Goal: Task Accomplishment & Management: Manage account settings

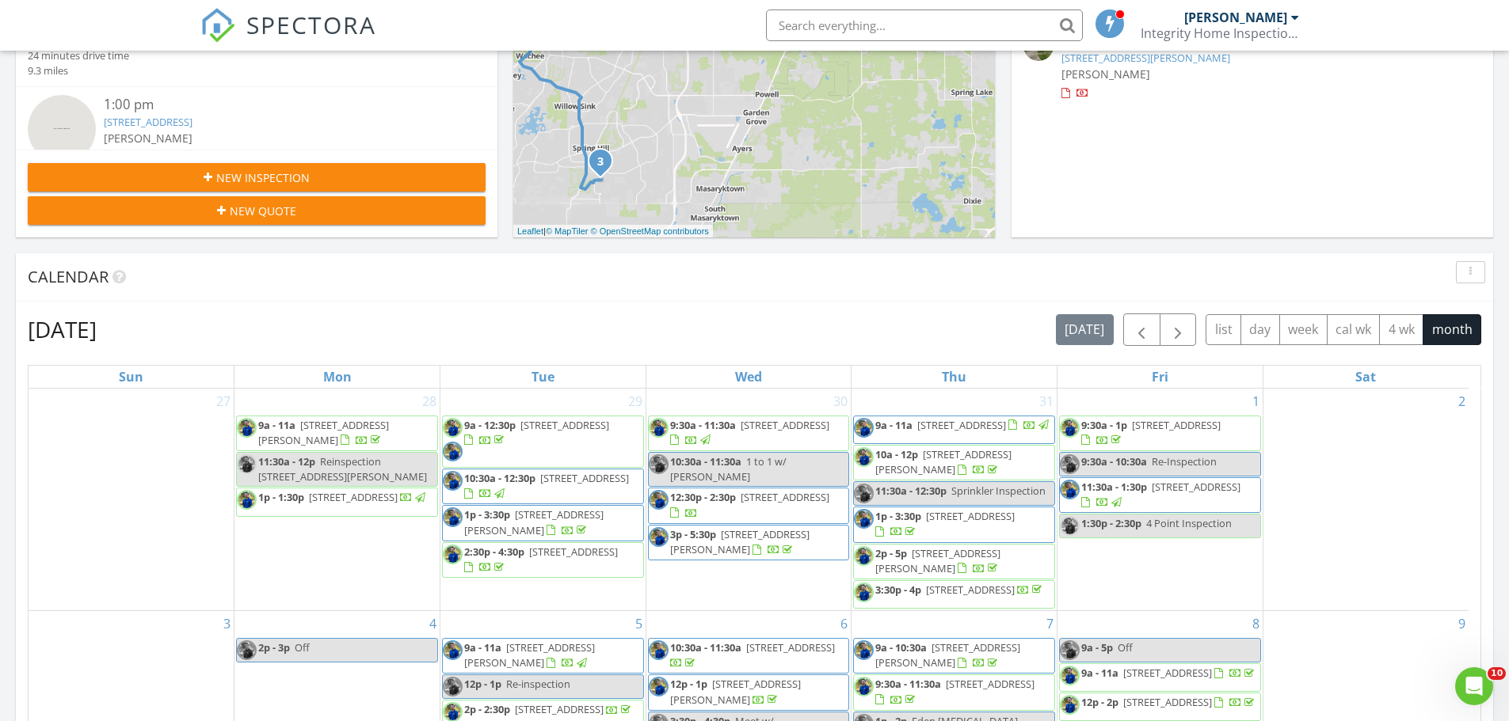
scroll to position [396, 0]
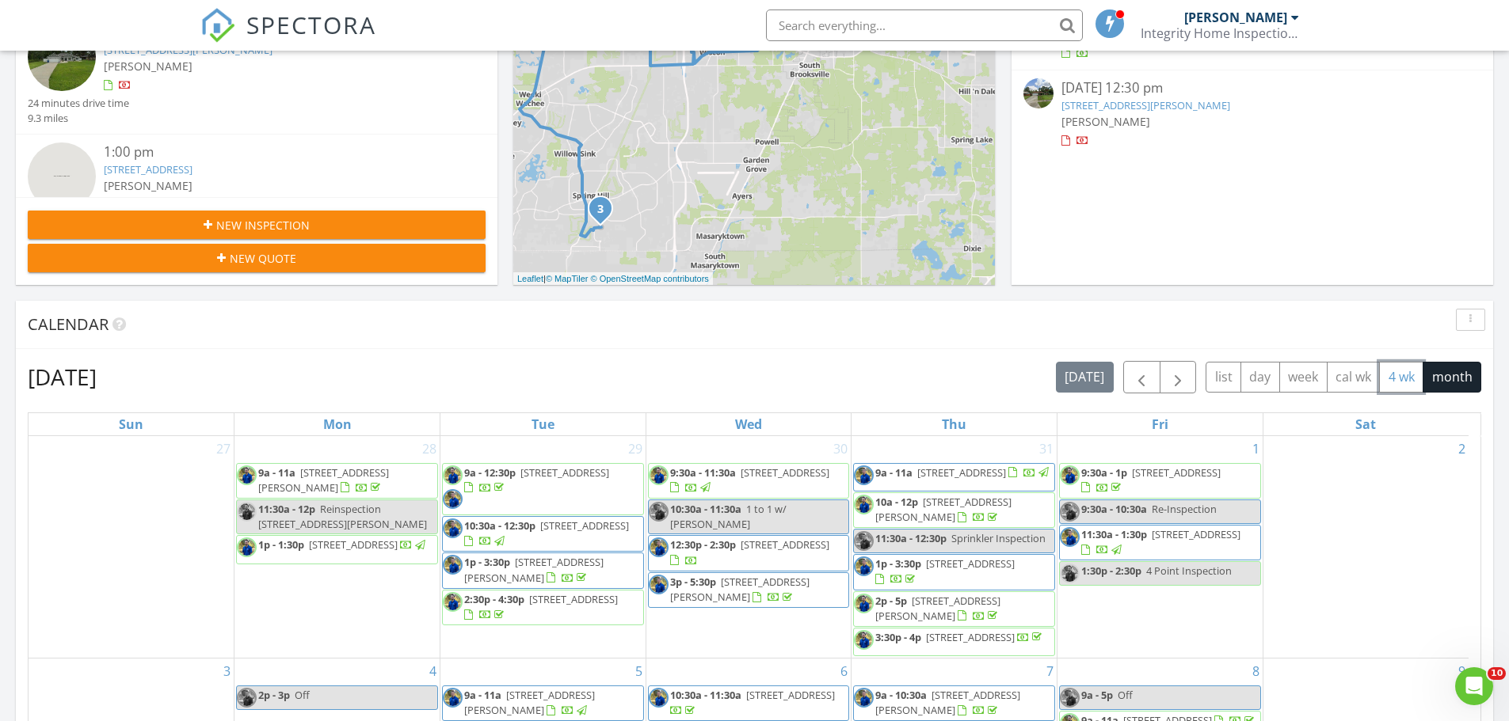
click at [1397, 371] on button "4 wk" at bounding box center [1401, 377] width 44 height 31
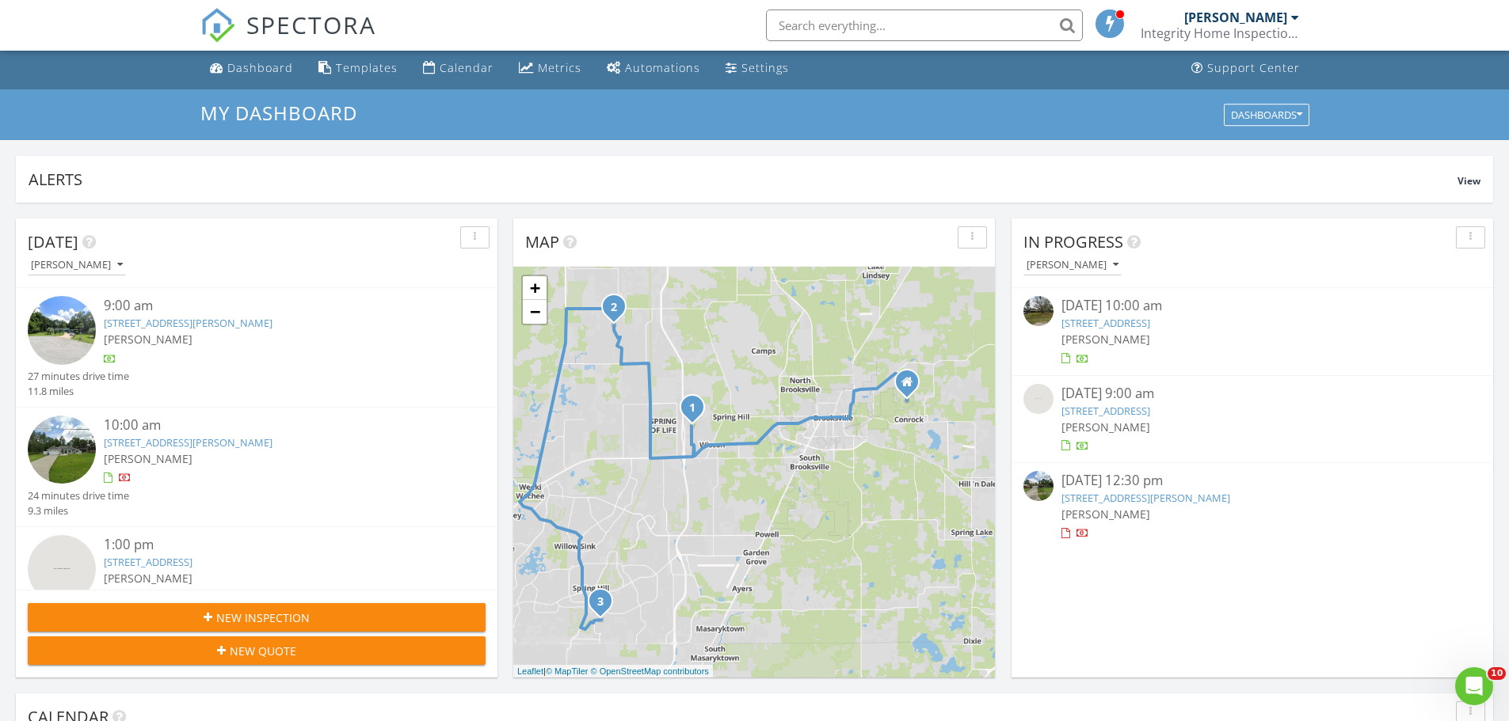
scroll to position [0, 0]
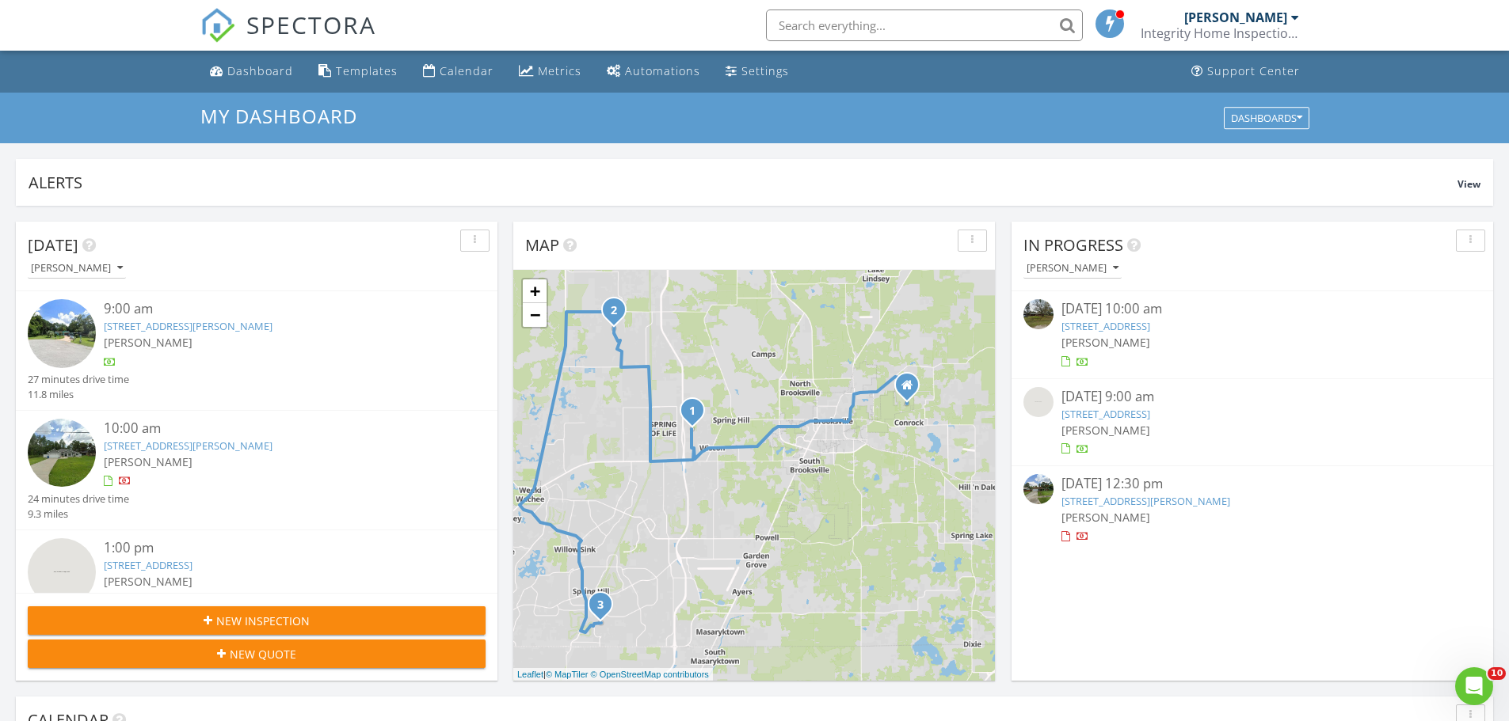
click at [1109, 508] on div "08/27/25 12:30 pm 516 Underwood Ave, Brooksville, FL 34601 Brian Wilcome" at bounding box center [1252, 509] width 382 height 70
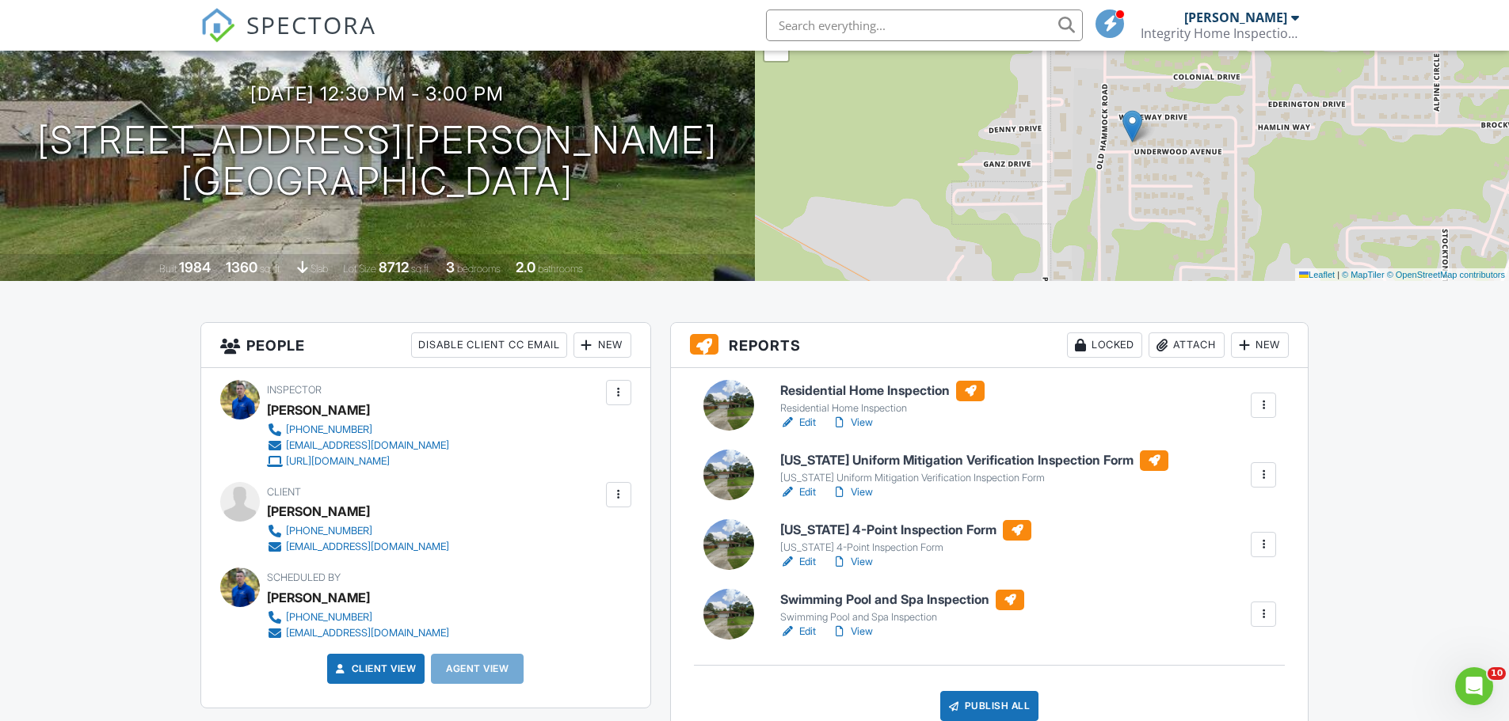
scroll to position [158, 0]
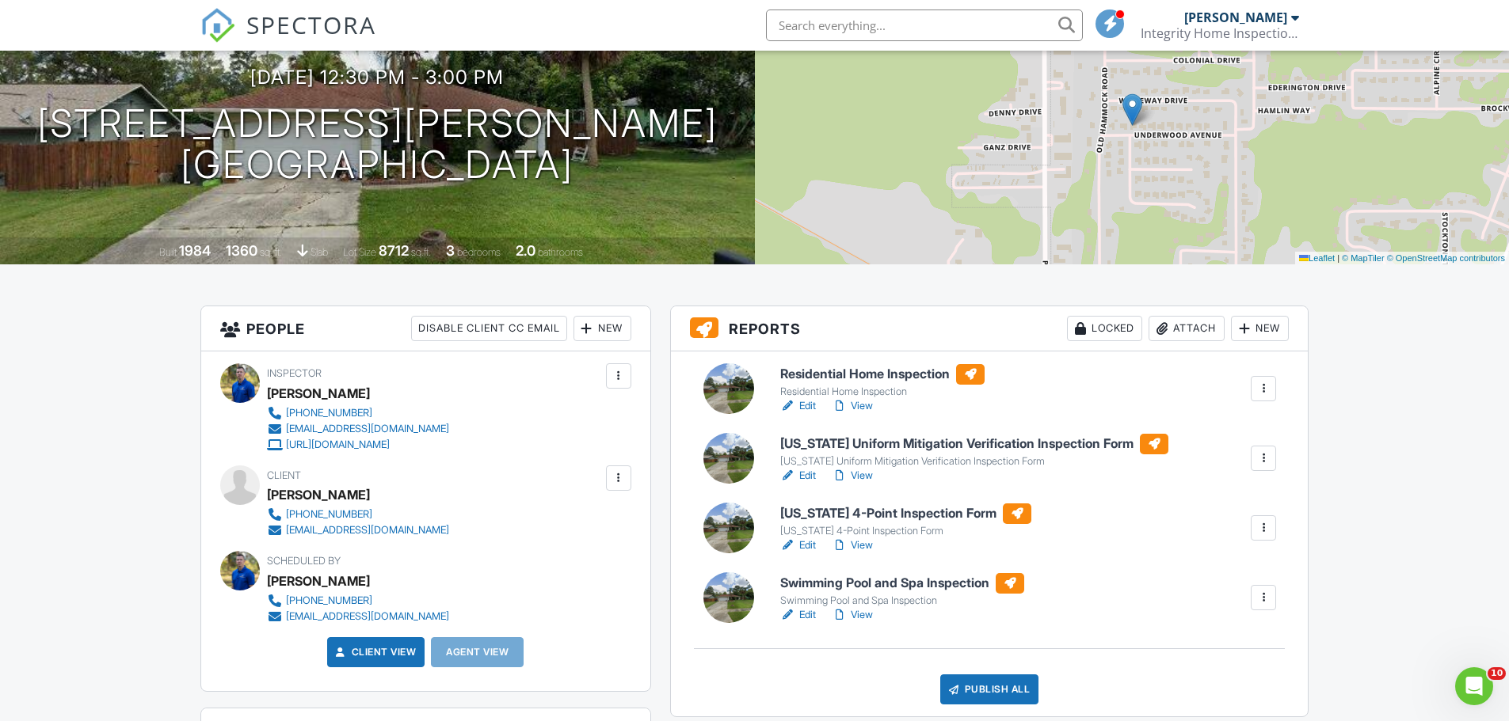
click at [843, 375] on h6 "Residential Home Inspection" at bounding box center [882, 374] width 204 height 21
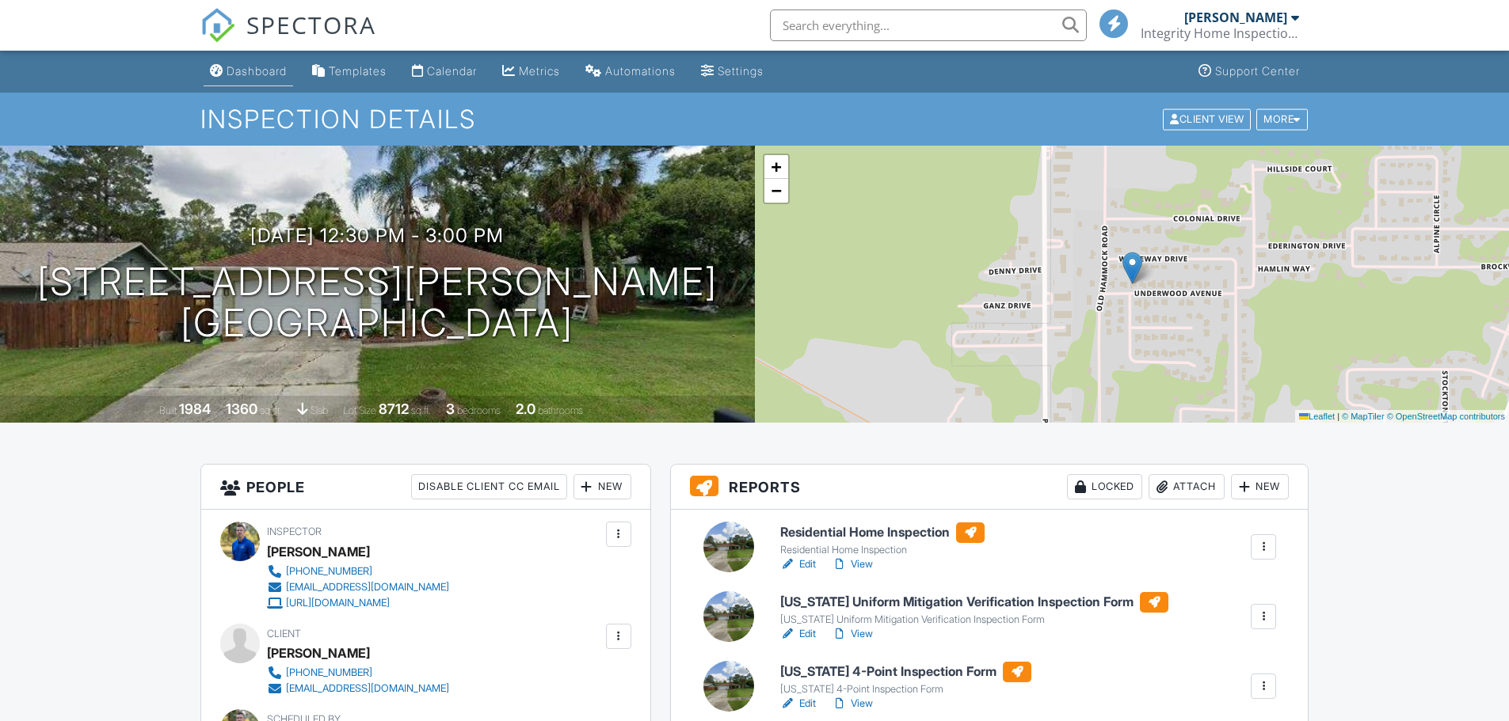
click at [263, 71] on div "Dashboard" at bounding box center [256, 70] width 60 height 13
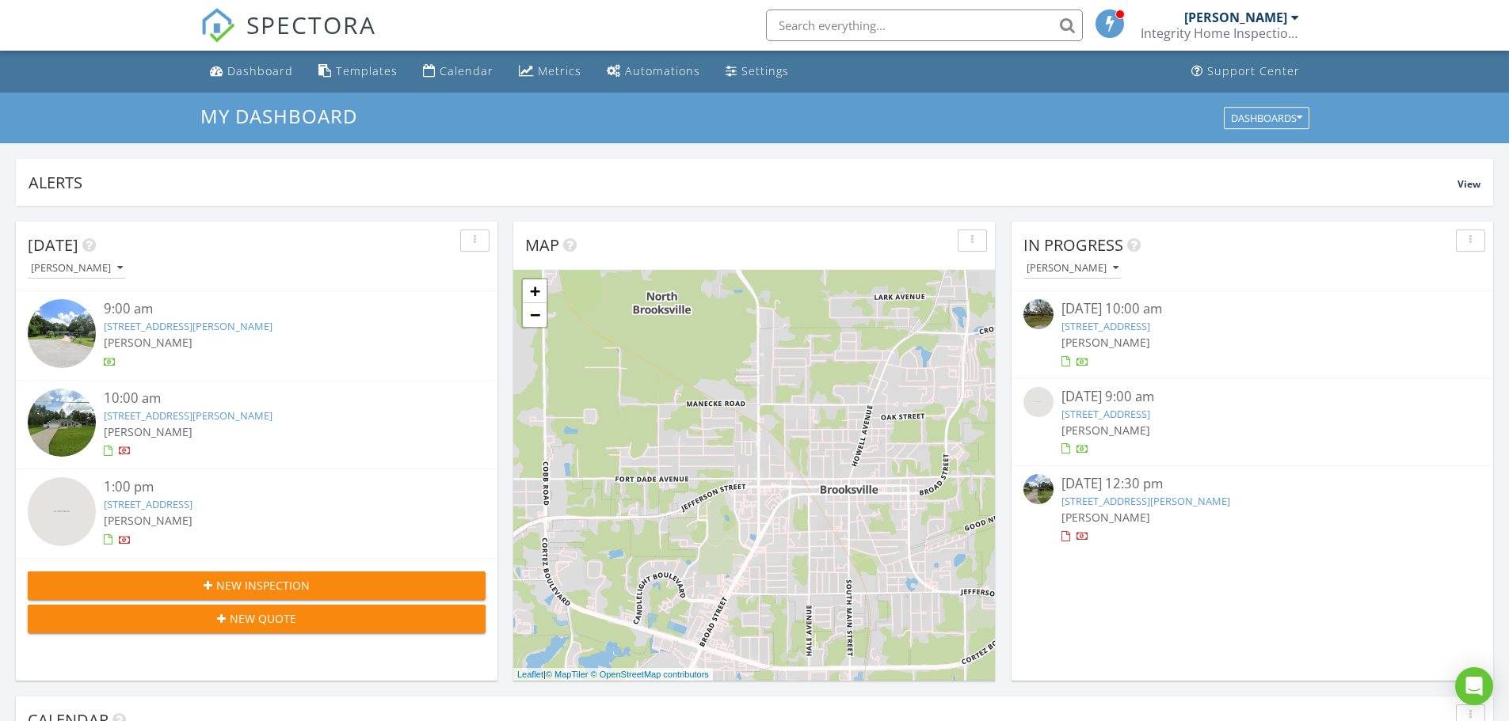
scroll to position [8, 8]
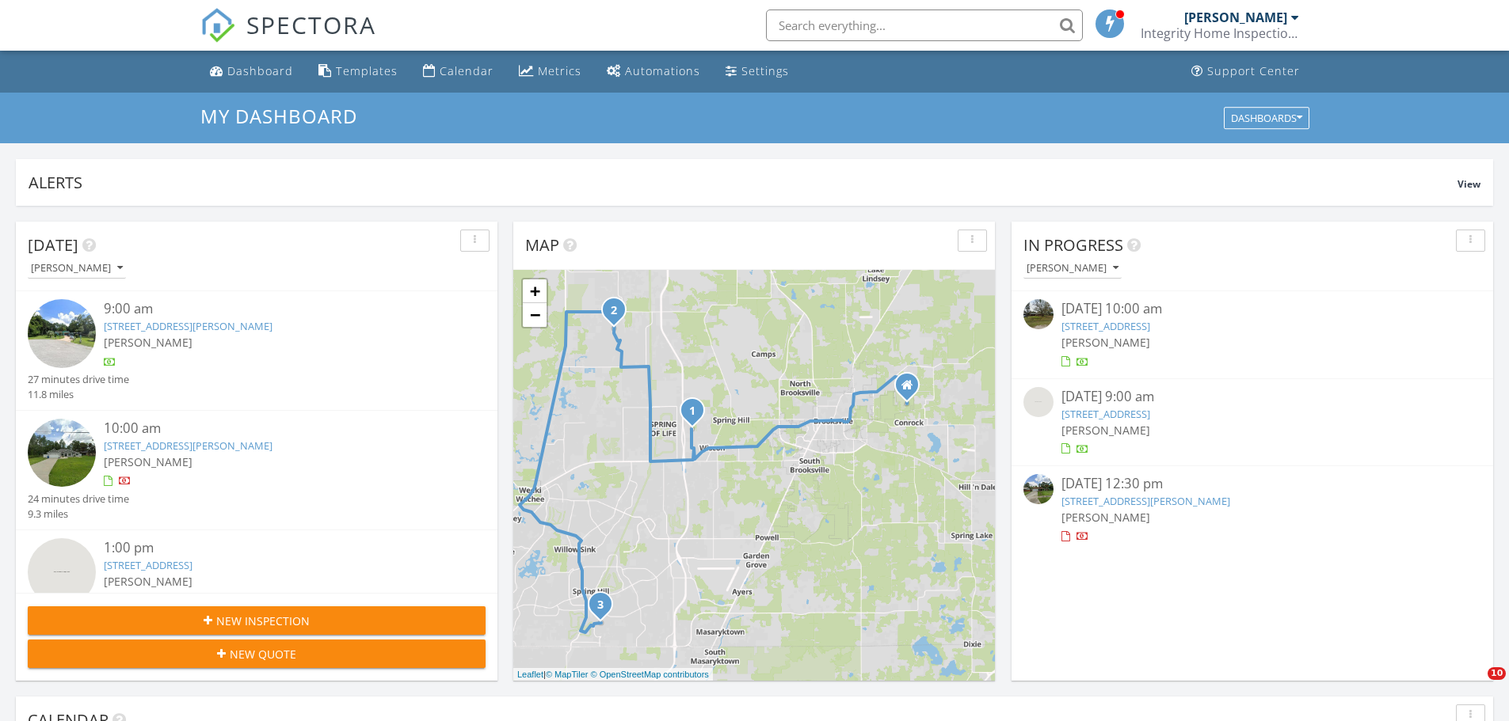
click at [1121, 398] on div "[DATE] 9:00 am" at bounding box center [1252, 397] width 382 height 20
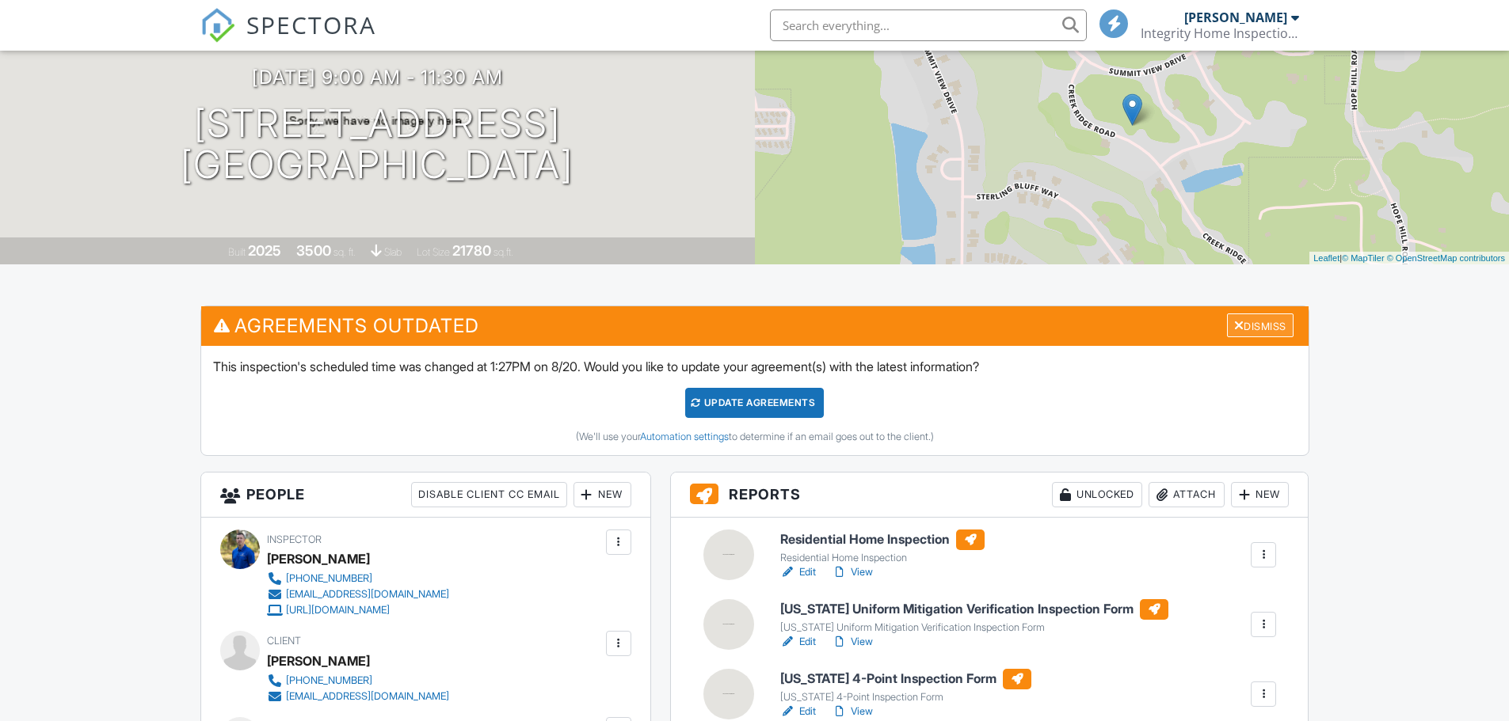
click at [1245, 333] on div "Dismiss" at bounding box center [1260, 326] width 67 height 25
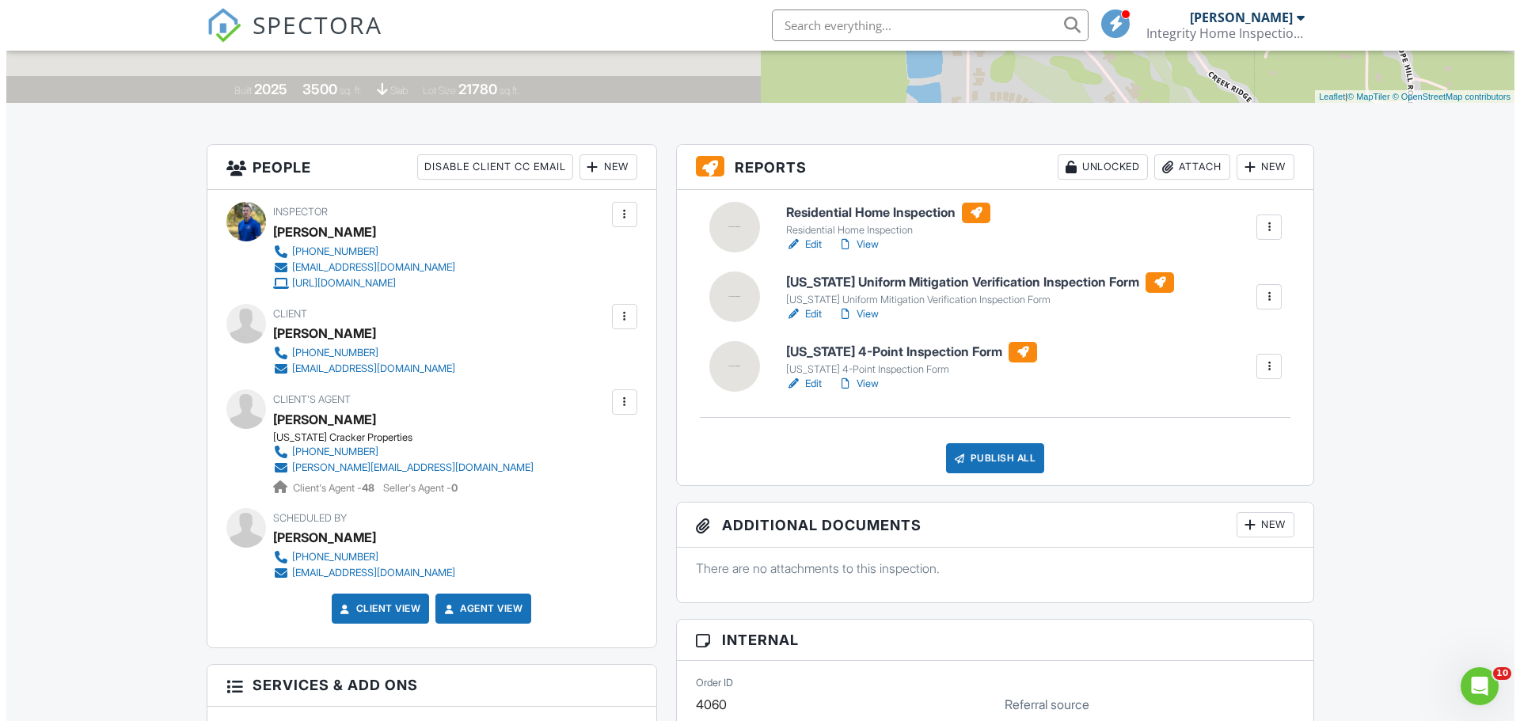
scroll to position [317, 0]
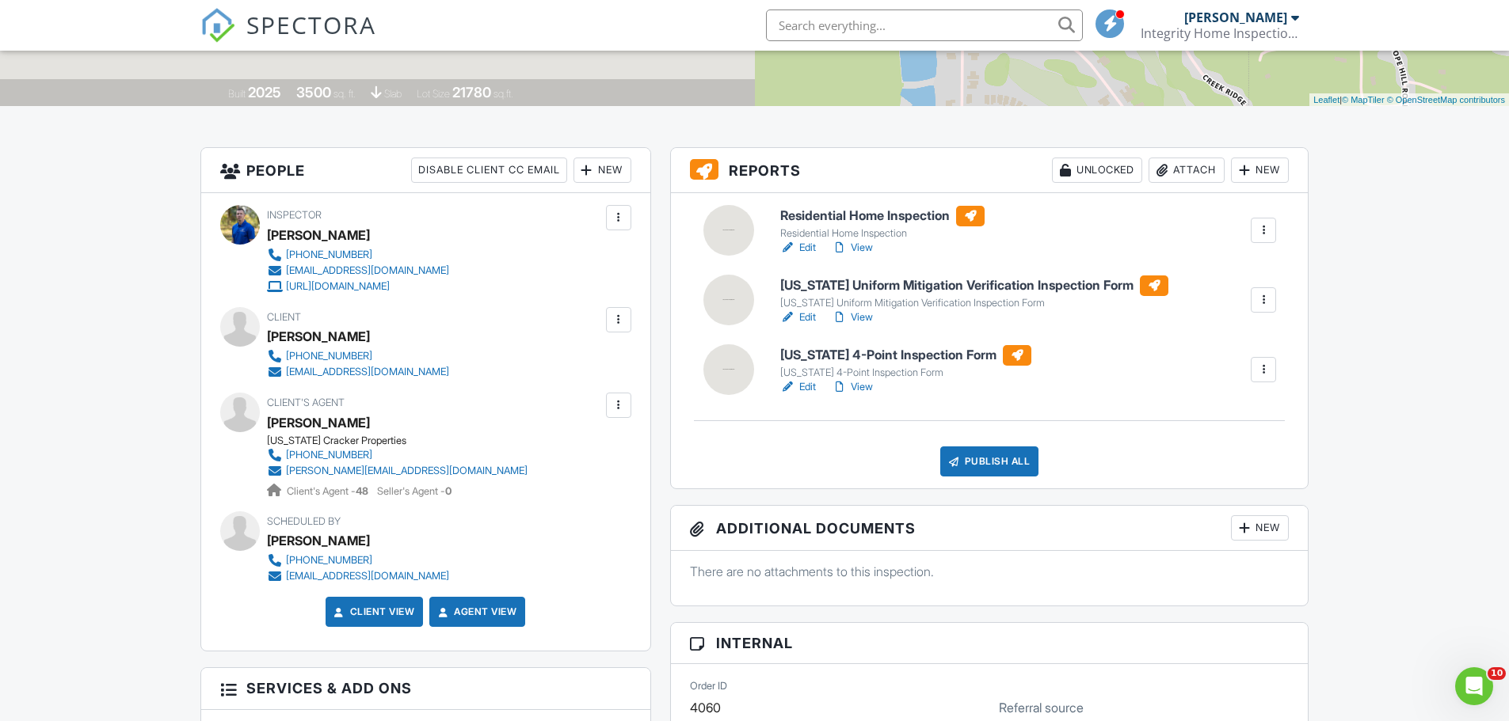
click at [1265, 303] on div at bounding box center [1263, 300] width 16 height 16
click at [1264, 369] on div at bounding box center [1263, 370] width 16 height 16
click at [1200, 489] on div "Delete" at bounding box center [1216, 493] width 33 height 17
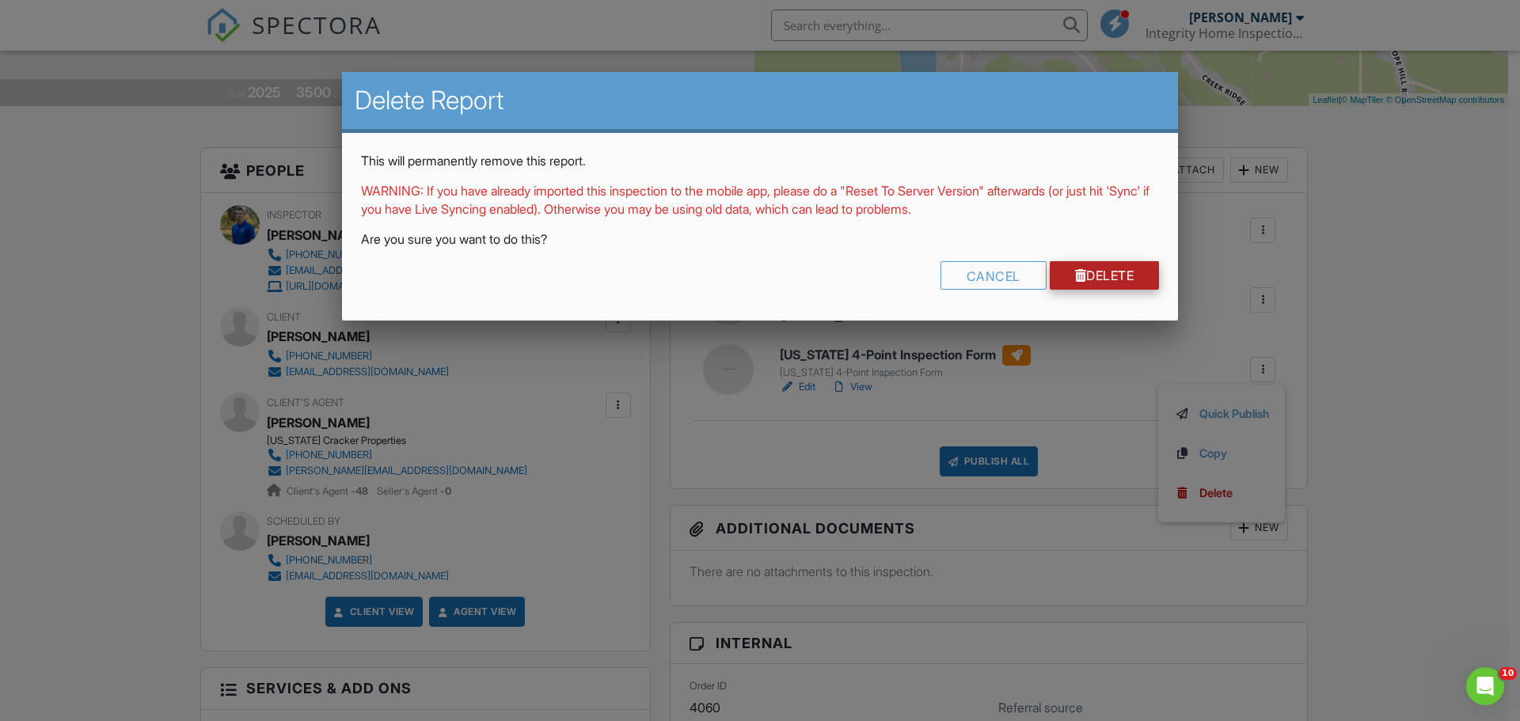
click at [1109, 272] on link "Delete" at bounding box center [1105, 275] width 110 height 29
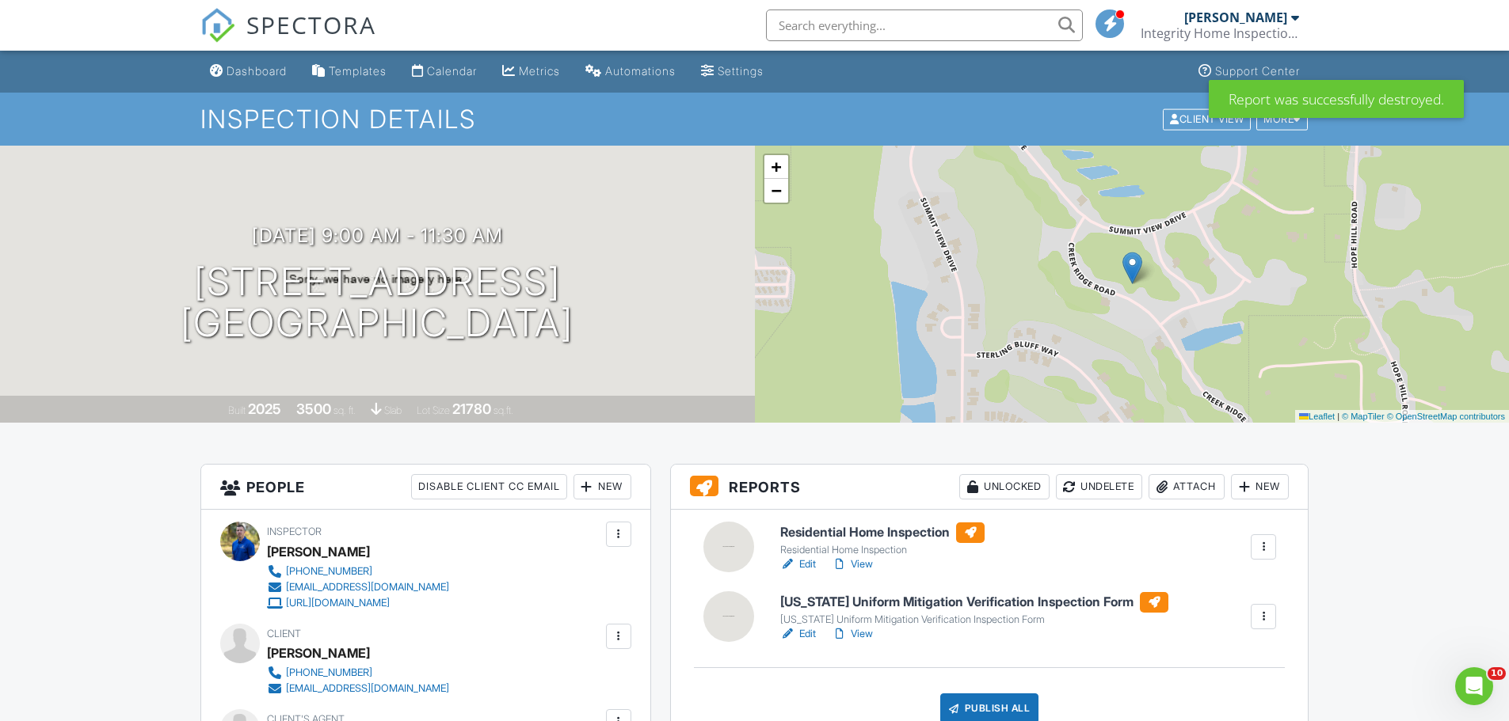
click at [841, 534] on h6 "Residential Home Inspection" at bounding box center [882, 533] width 204 height 21
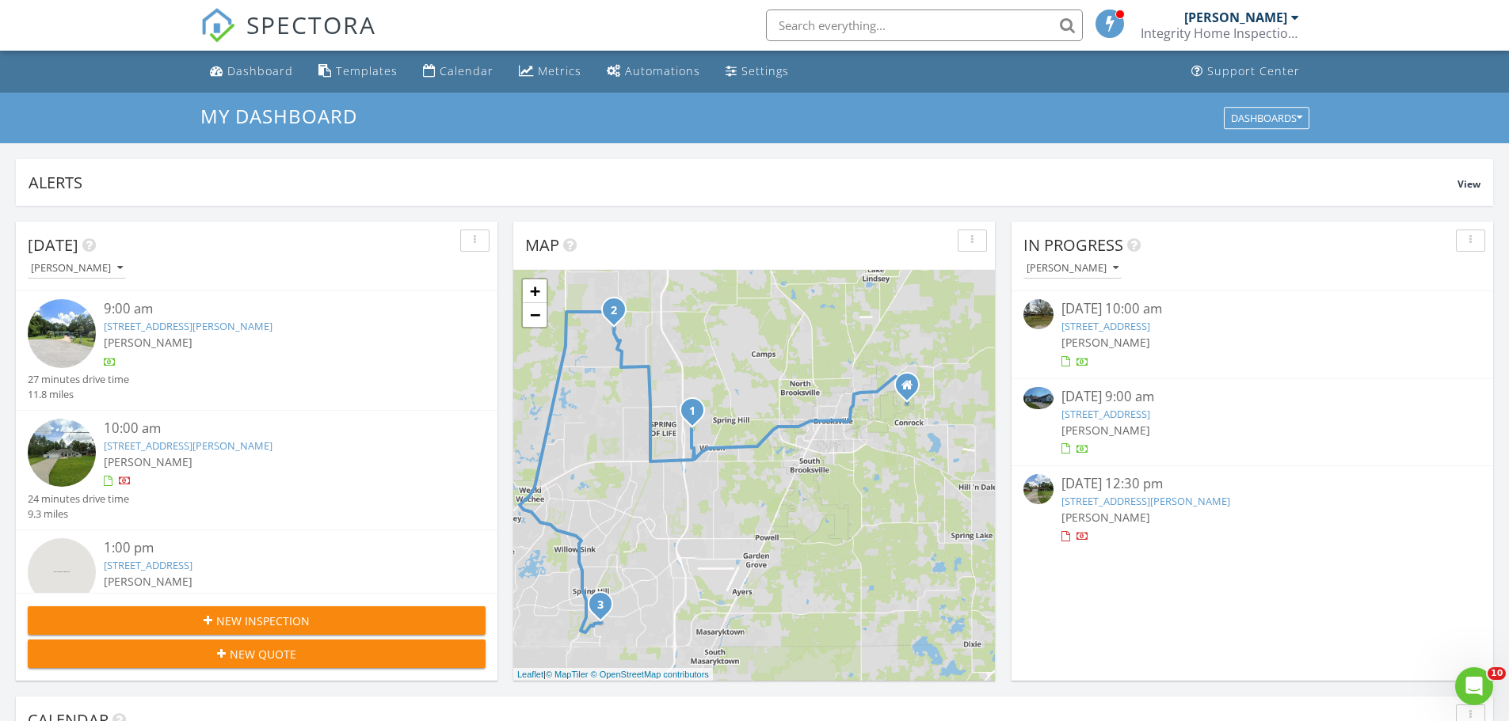
click at [1113, 503] on link "[STREET_ADDRESS][PERSON_NAME]" at bounding box center [1145, 501] width 169 height 14
